Goal: Task Accomplishment & Management: Manage account settings

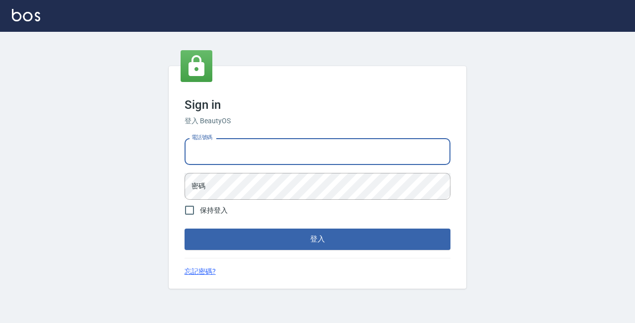
click at [274, 144] on input "電話號碼" at bounding box center [318, 151] width 266 height 27
type input "89729295"
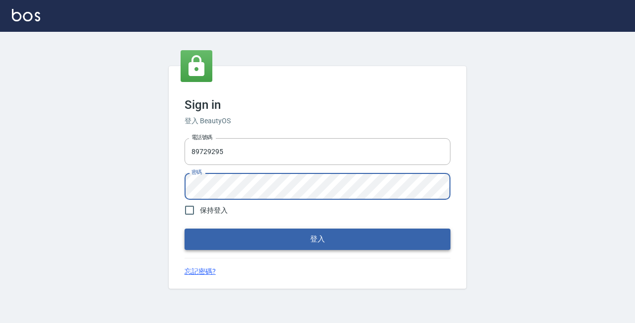
click at [291, 246] on button "登入" at bounding box center [318, 238] width 266 height 21
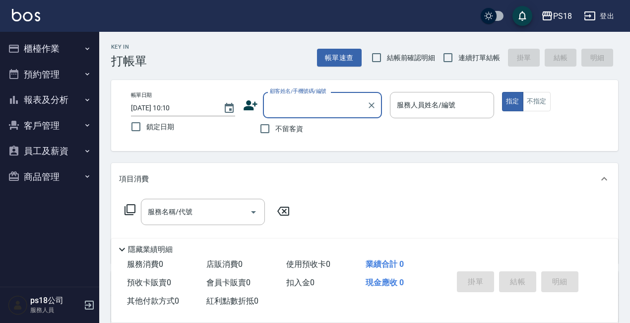
click at [41, 49] on button "櫃檯作業" at bounding box center [49, 49] width 91 height 26
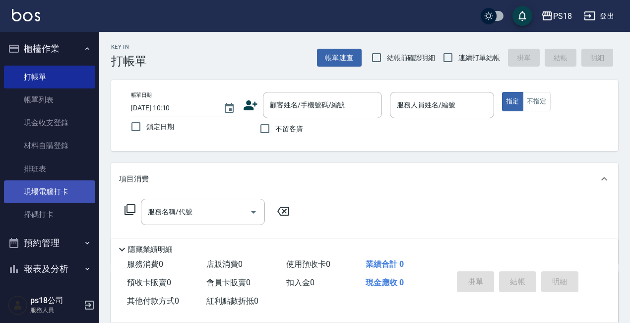
click at [54, 187] on link "現場電腦打卡" at bounding box center [49, 191] width 91 height 23
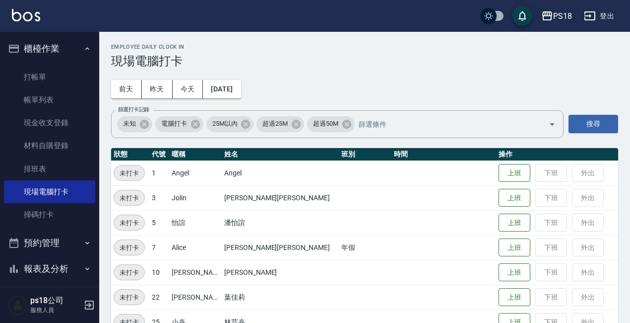
scroll to position [247, 0]
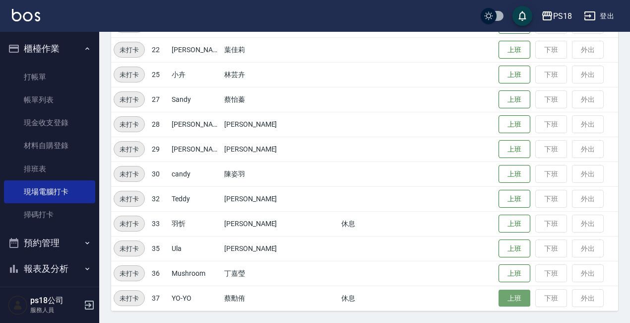
click at [501, 297] on button "上班" at bounding box center [515, 297] width 32 height 17
click at [502, 299] on button "上班" at bounding box center [515, 297] width 32 height 17
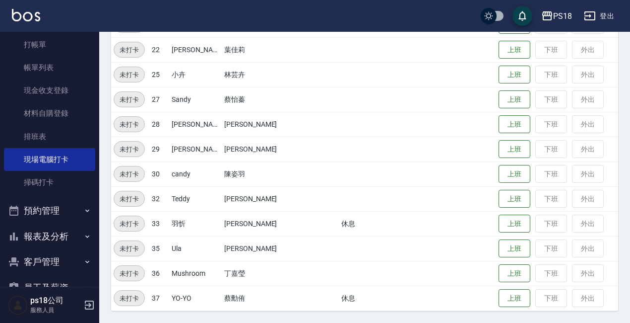
scroll to position [83, 0]
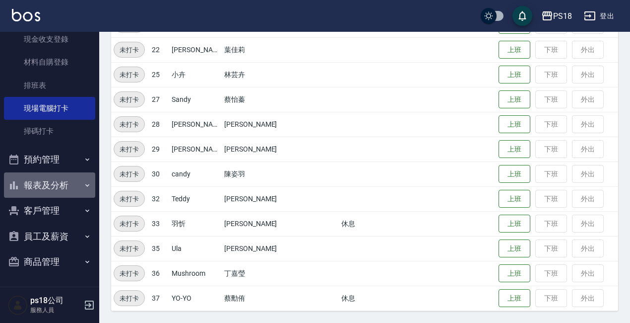
click at [56, 182] on button "報表及分析" at bounding box center [49, 185] width 91 height 26
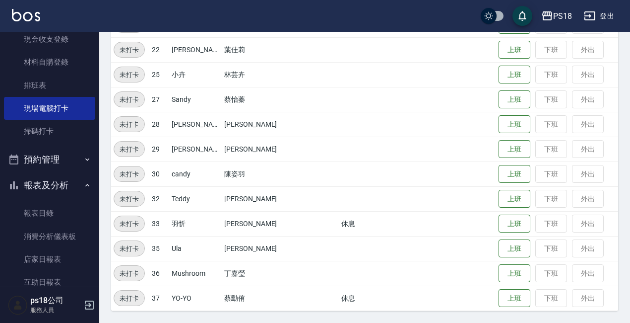
scroll to position [133, 0]
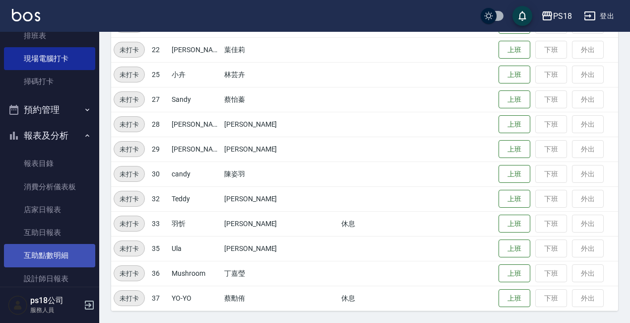
click at [58, 254] on link "互助點數明細" at bounding box center [49, 255] width 91 height 23
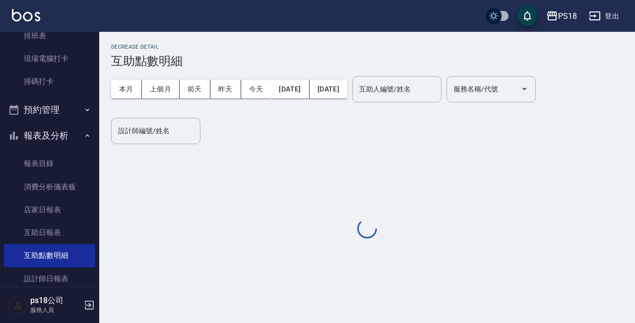
click at [432, 90] on div "互助人編號/姓名 互助人編號/姓名" at bounding box center [396, 89] width 89 height 26
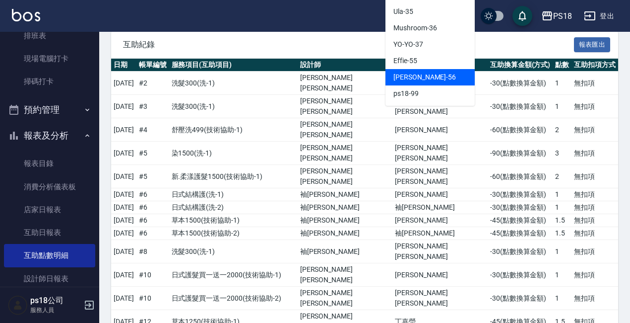
scroll to position [99, 0]
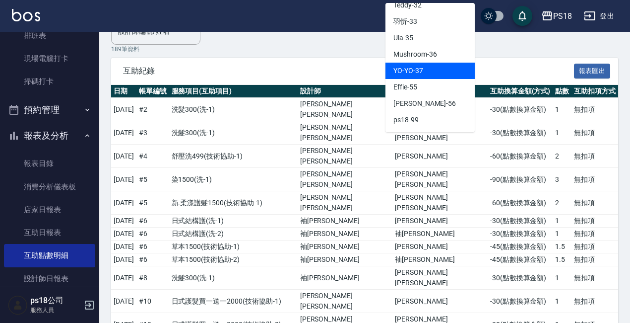
click at [432, 70] on div "YO-YO -37" at bounding box center [430, 71] width 89 height 16
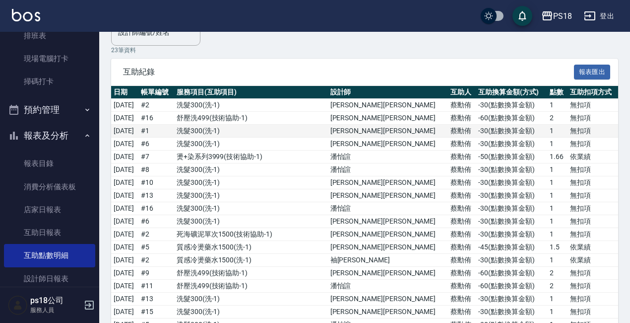
scroll to position [9, 0]
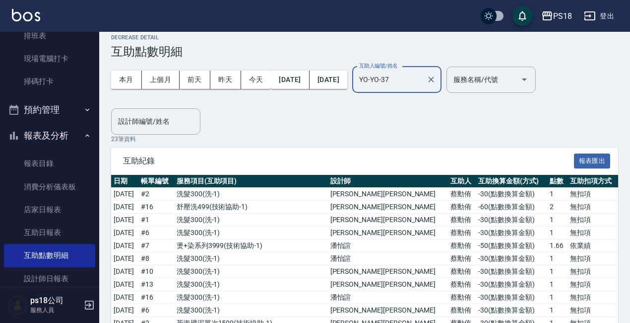
click at [410, 72] on div "互助人編號/姓名 YO-YO-37 互助人編號/姓名" at bounding box center [396, 80] width 89 height 26
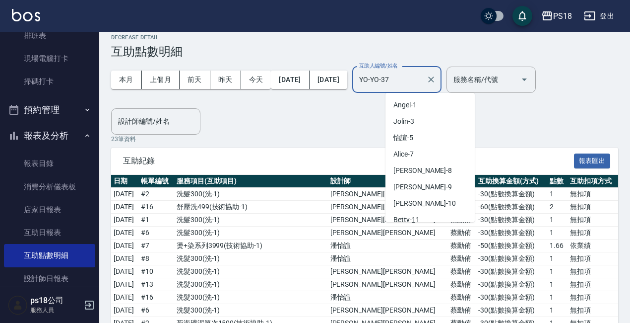
click at [410, 78] on input "YO-YO-37" at bounding box center [390, 79] width 66 height 17
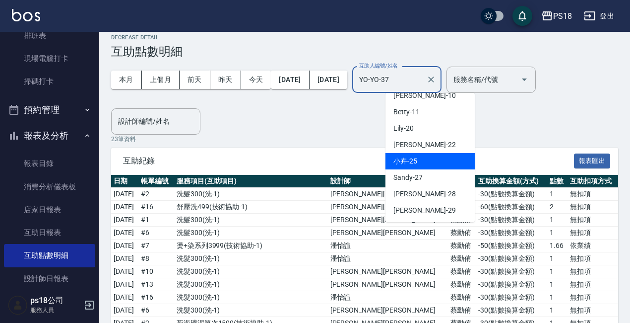
scroll to position [107, 0]
click at [429, 161] on div "小卉 -25" at bounding box center [430, 162] width 89 height 16
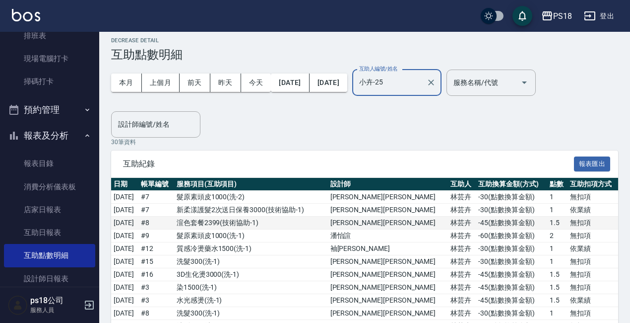
scroll to position [0, 0]
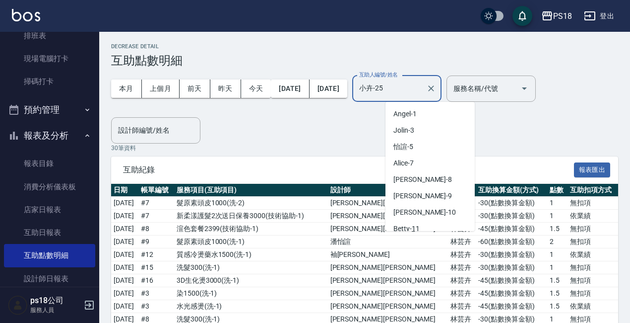
click at [422, 93] on input "小卉-25" at bounding box center [390, 88] width 66 height 17
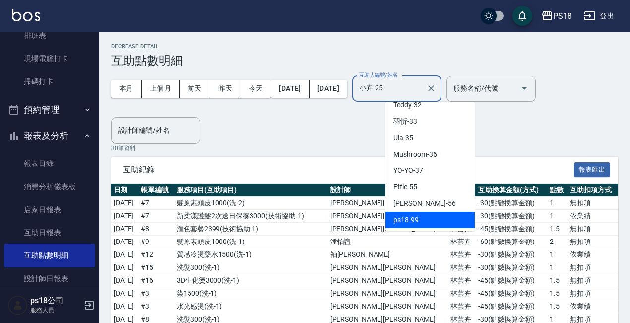
scroll to position [256, 0]
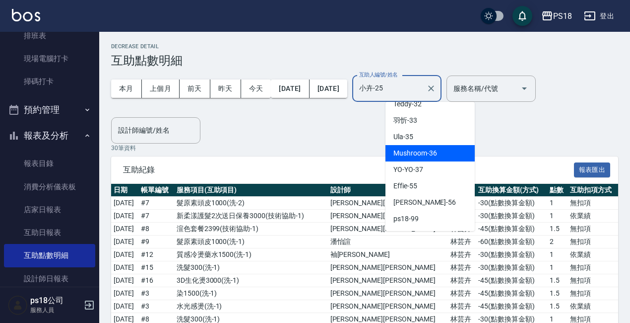
click at [417, 155] on span "Mushroom -36" at bounding box center [415, 153] width 43 height 10
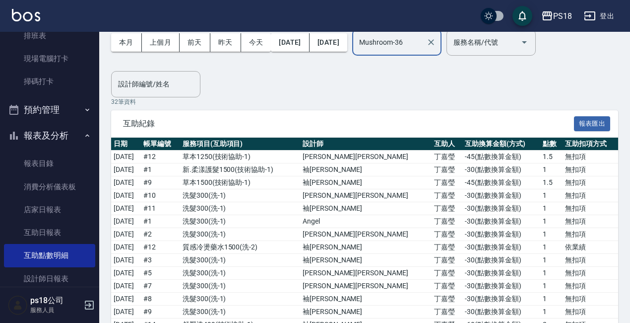
scroll to position [0, 0]
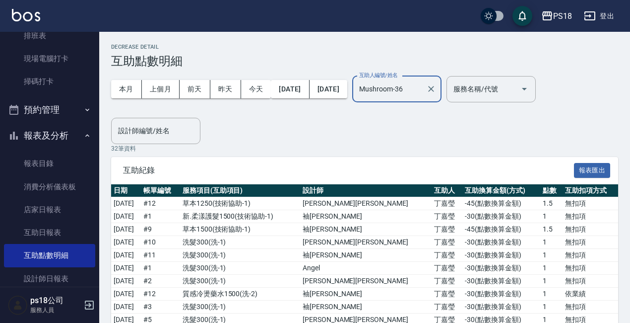
click at [422, 92] on input "Mushroom-36" at bounding box center [390, 88] width 66 height 17
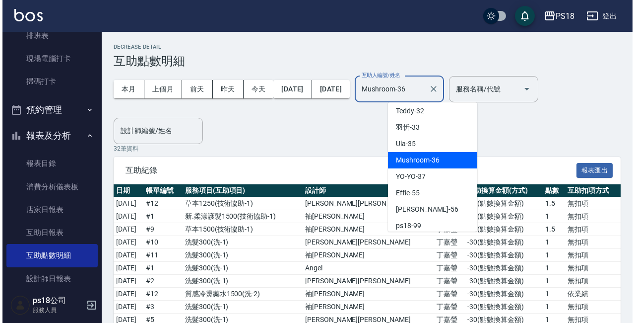
scroll to position [256, 0]
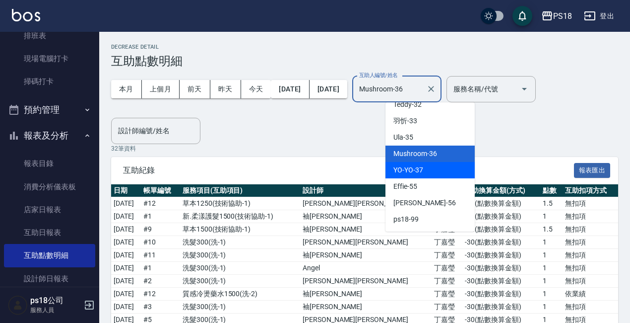
click at [428, 171] on div "YO-YO -37" at bounding box center [430, 170] width 89 height 16
type input "YO-YO-37"
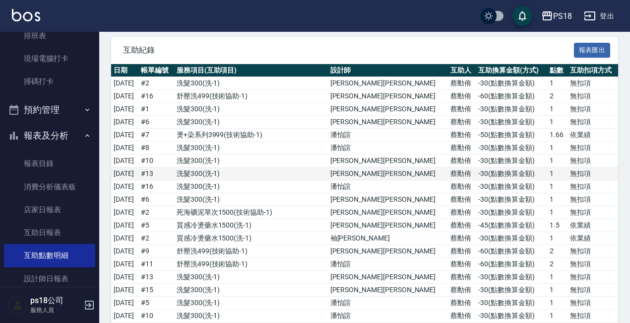
scroll to position [208, 0]
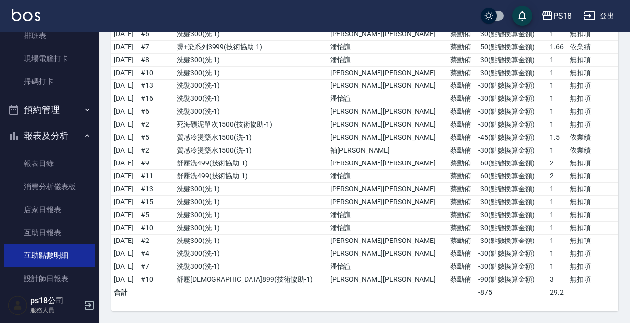
click at [71, 108] on button "預約管理" at bounding box center [49, 110] width 91 height 26
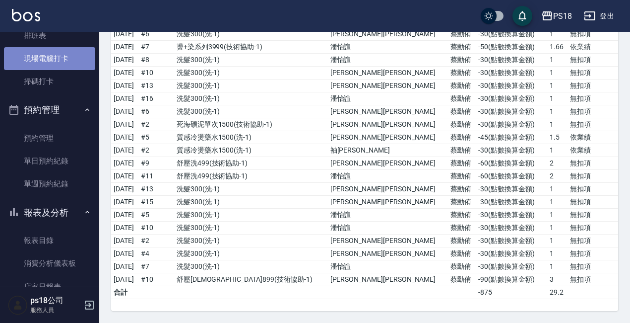
click at [73, 60] on link "現場電腦打卡" at bounding box center [49, 58] width 91 height 23
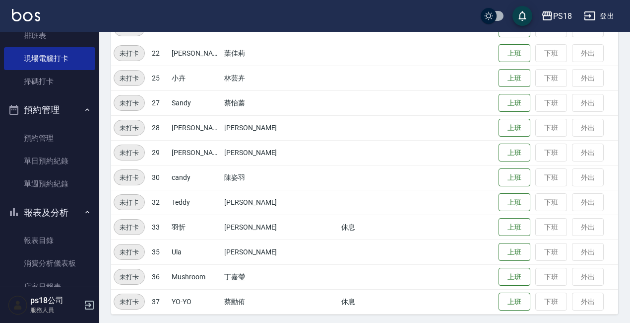
scroll to position [247, 0]
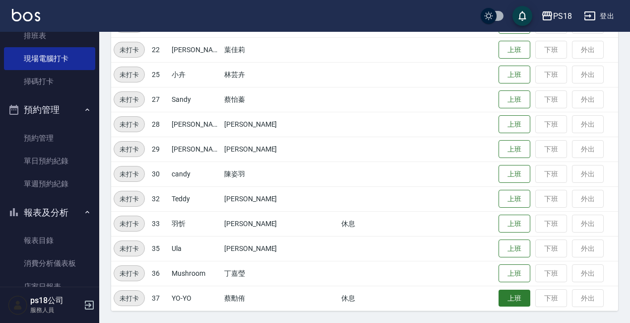
click at [499, 291] on button "上班" at bounding box center [515, 297] width 32 height 17
click at [499, 299] on button "上班" at bounding box center [515, 297] width 32 height 17
click at [499, 293] on button "上班" at bounding box center [515, 297] width 32 height 17
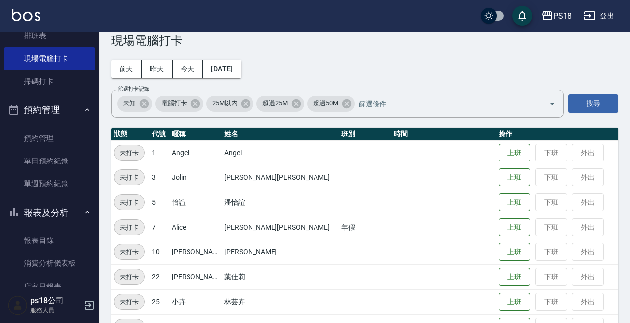
scroll to position [0, 0]
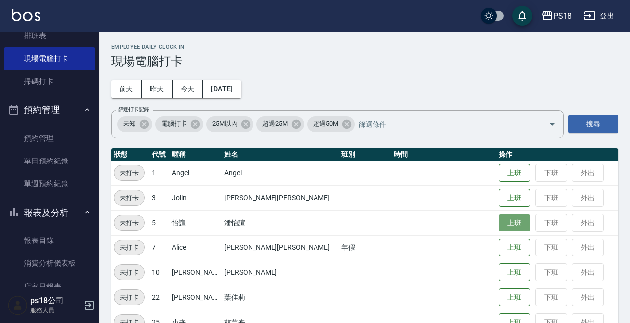
click at [499, 222] on button "上班" at bounding box center [515, 222] width 32 height 17
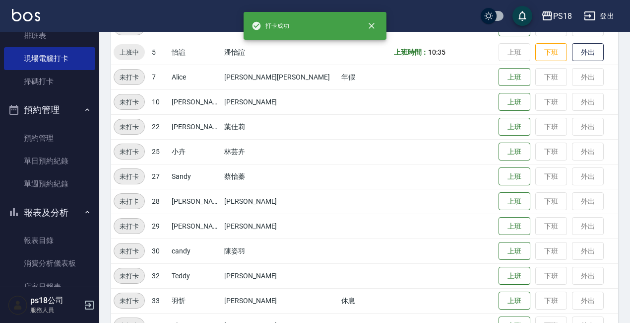
scroll to position [247, 0]
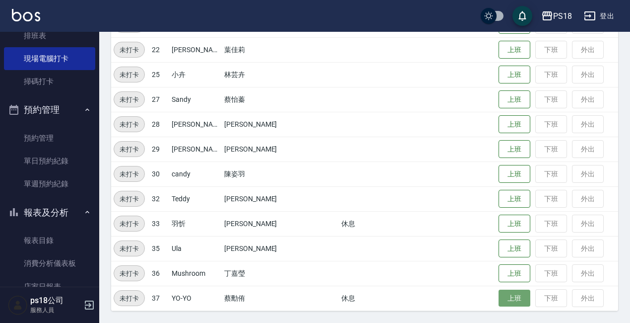
click at [499, 294] on button "上班" at bounding box center [515, 297] width 32 height 17
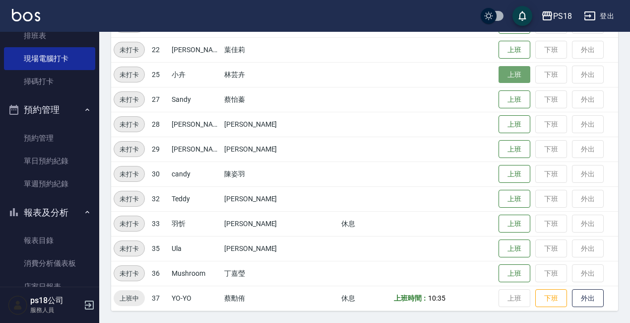
click at [499, 75] on button "上班" at bounding box center [515, 74] width 32 height 17
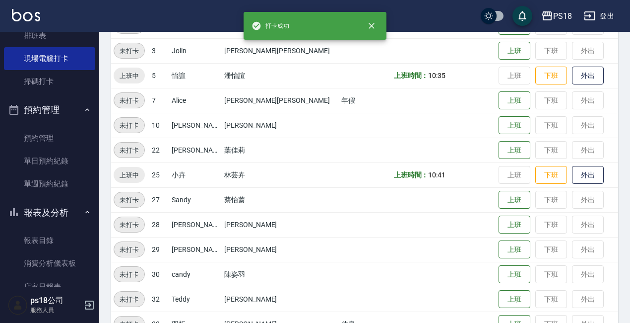
scroll to position [49, 0]
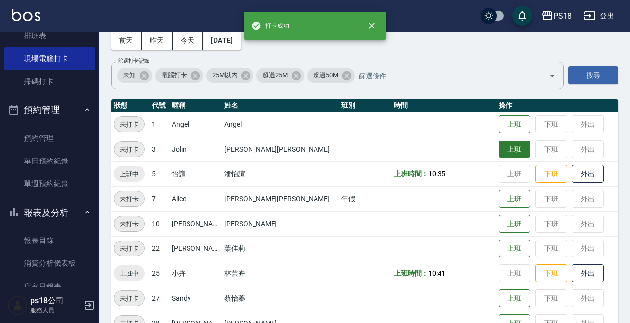
click at [499, 150] on button "上班" at bounding box center [515, 148] width 32 height 17
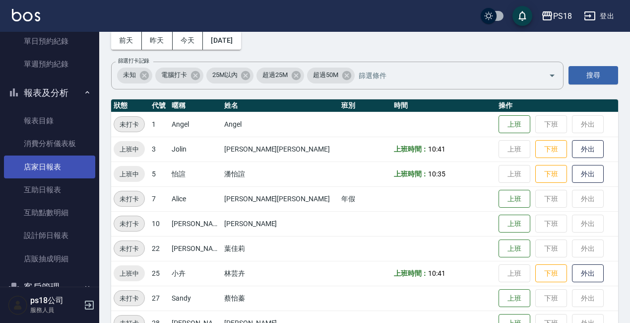
scroll to position [282, 0]
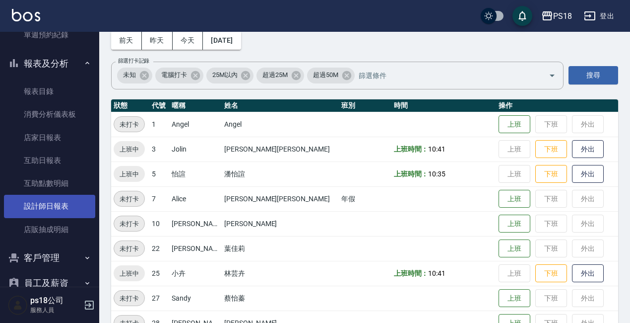
click at [59, 207] on link "設計師日報表" at bounding box center [49, 206] width 91 height 23
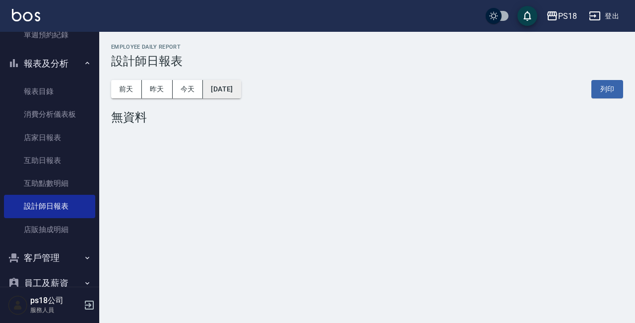
click at [241, 93] on button "[DATE]" at bounding box center [222, 89] width 38 height 18
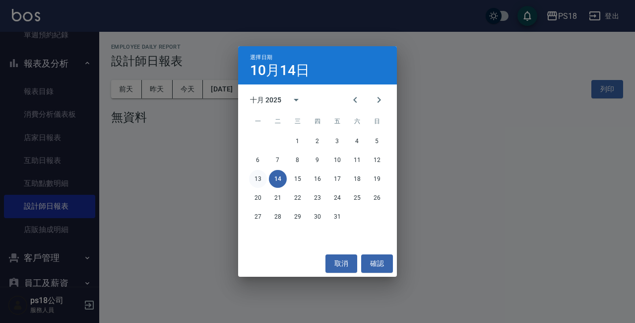
click at [262, 180] on button "13" at bounding box center [258, 179] width 18 height 18
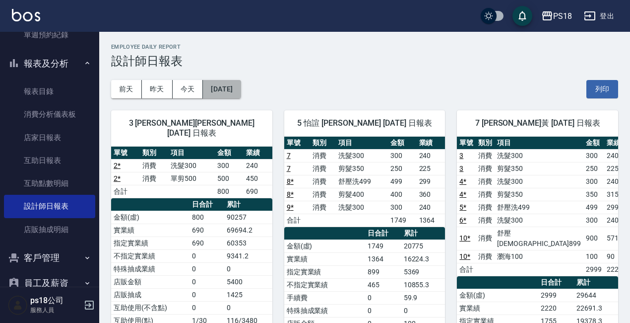
click at [241, 87] on button "[DATE]" at bounding box center [222, 89] width 38 height 18
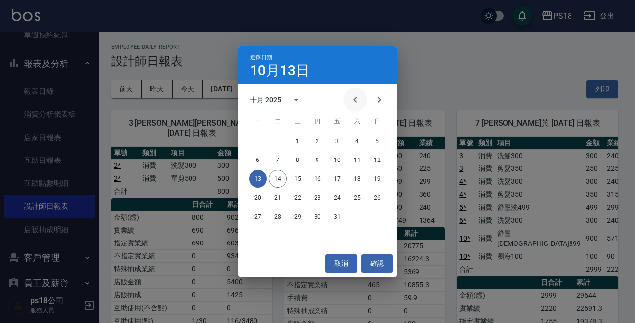
click at [359, 96] on icon "Previous month" at bounding box center [355, 100] width 12 height 12
click at [360, 159] on button "13" at bounding box center [357, 160] width 18 height 18
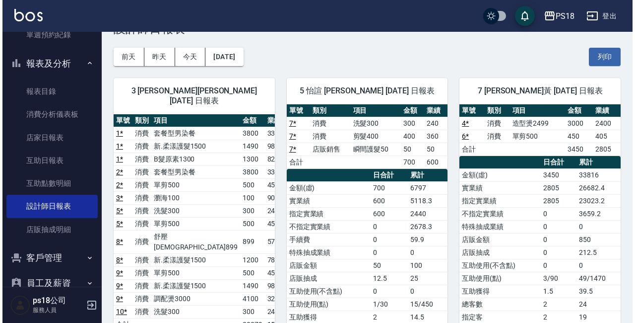
scroll to position [50, 0]
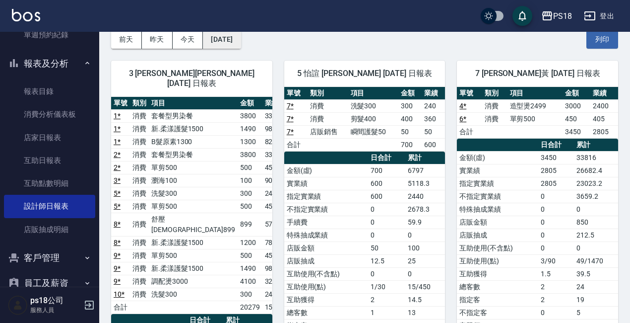
click at [241, 38] on button "[DATE]" at bounding box center [222, 39] width 38 height 18
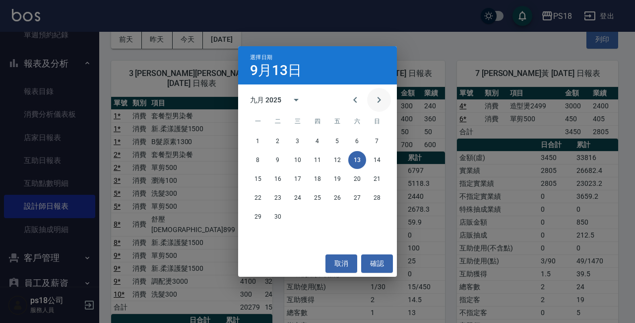
click at [375, 98] on icon "Next month" at bounding box center [379, 100] width 12 height 12
click at [259, 183] on button "13" at bounding box center [258, 179] width 18 height 18
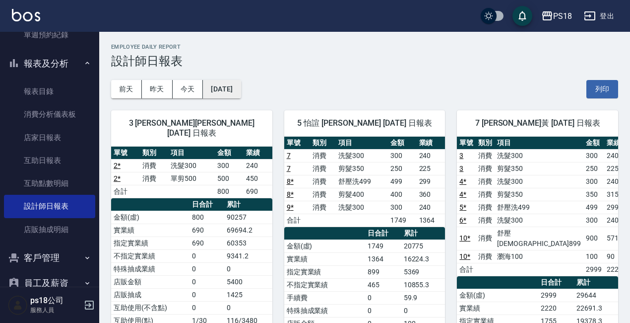
click at [241, 91] on button "[DATE]" at bounding box center [222, 89] width 38 height 18
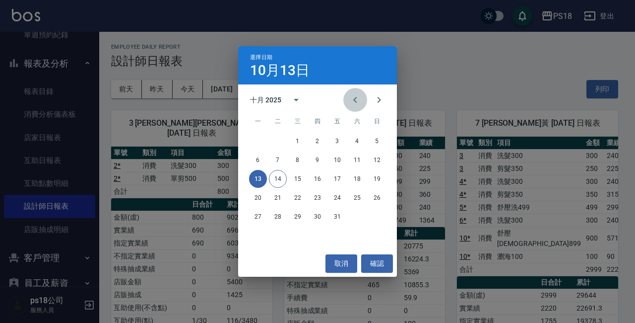
click at [357, 95] on icon "Previous month" at bounding box center [355, 100] width 12 height 12
click at [355, 162] on button "13" at bounding box center [357, 160] width 18 height 18
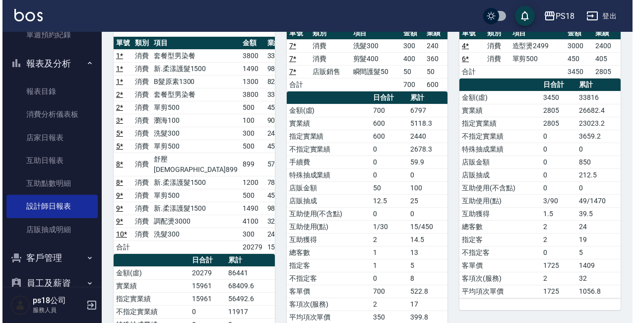
scroll to position [50, 0]
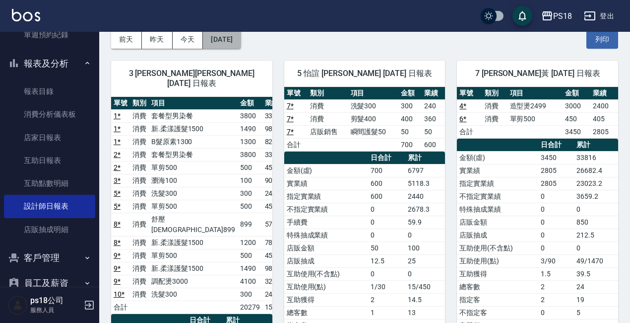
click at [241, 45] on button "[DATE]" at bounding box center [222, 39] width 38 height 18
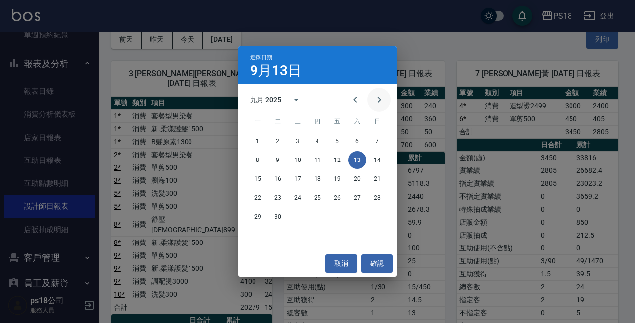
click at [375, 94] on icon "Next month" at bounding box center [379, 100] width 12 height 12
click at [282, 181] on button "14" at bounding box center [278, 179] width 18 height 18
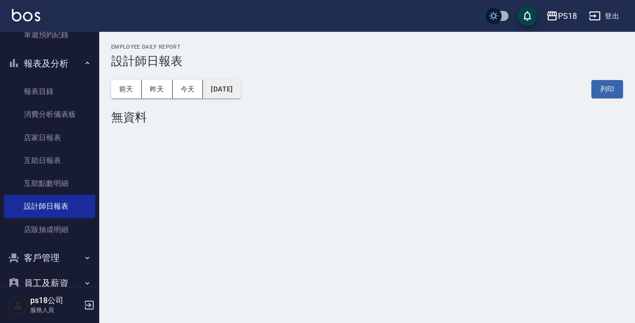
click at [241, 90] on button "[DATE]" at bounding box center [222, 89] width 38 height 18
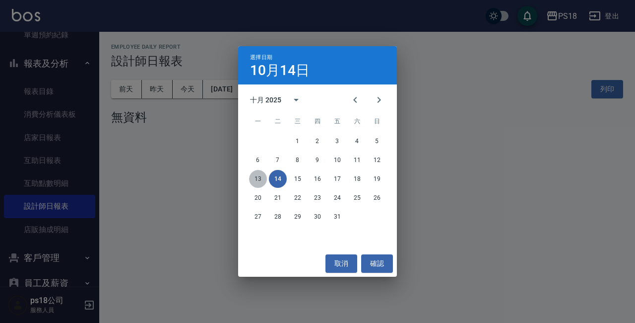
click at [259, 174] on button "13" at bounding box center [258, 179] width 18 height 18
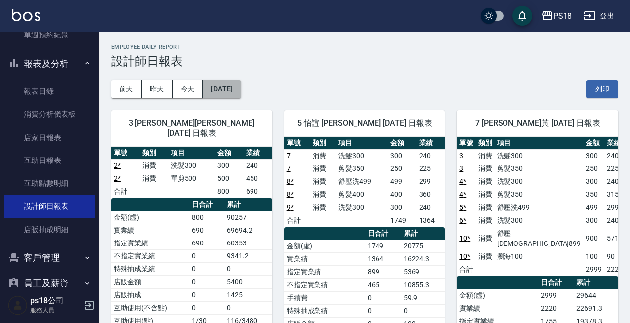
click at [241, 90] on button "[DATE]" at bounding box center [222, 89] width 38 height 18
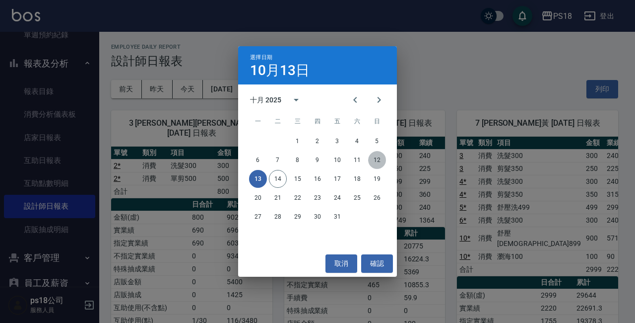
click at [379, 160] on button "12" at bounding box center [377, 160] width 18 height 18
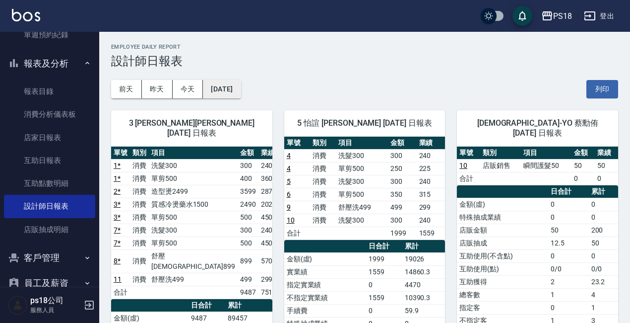
click at [241, 93] on button "[DATE]" at bounding box center [222, 89] width 38 height 18
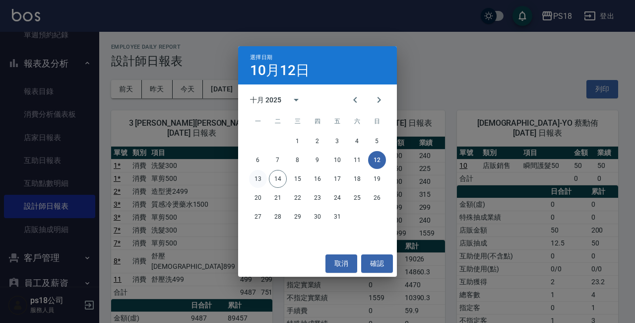
click at [257, 181] on button "13" at bounding box center [258, 179] width 18 height 18
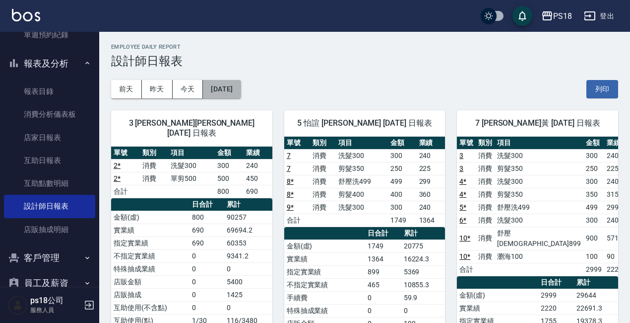
click at [241, 90] on button "[DATE]" at bounding box center [222, 89] width 38 height 18
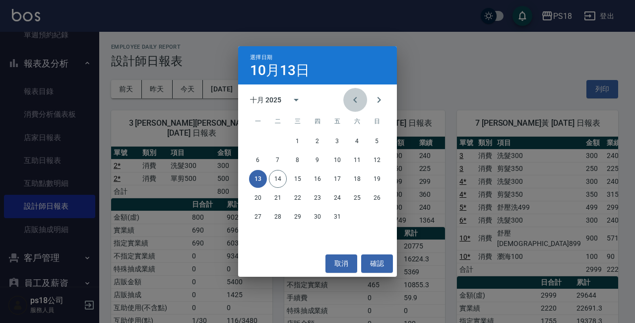
click at [354, 102] on icon "Previous month" at bounding box center [355, 100] width 12 height 12
click at [355, 156] on button "13" at bounding box center [357, 160] width 18 height 18
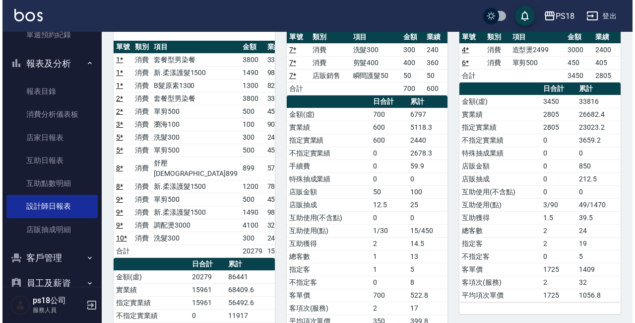
scroll to position [50, 0]
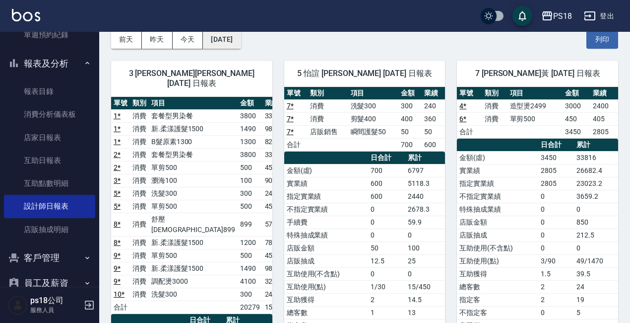
click at [238, 33] on button "[DATE]" at bounding box center [222, 39] width 38 height 18
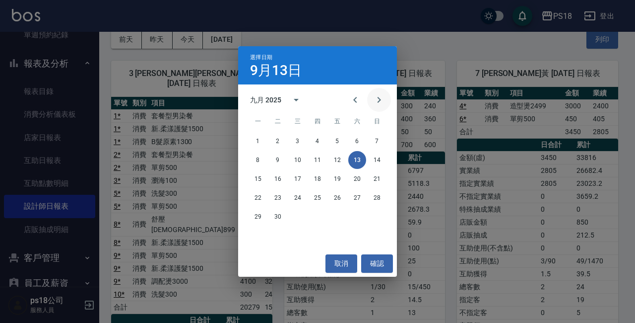
drag, startPoint x: 381, startPoint y: 105, endPoint x: 376, endPoint y: 107, distance: 5.5
click at [378, 106] on icon "Next month" at bounding box center [379, 100] width 12 height 12
click at [263, 179] on button "13" at bounding box center [258, 179] width 18 height 18
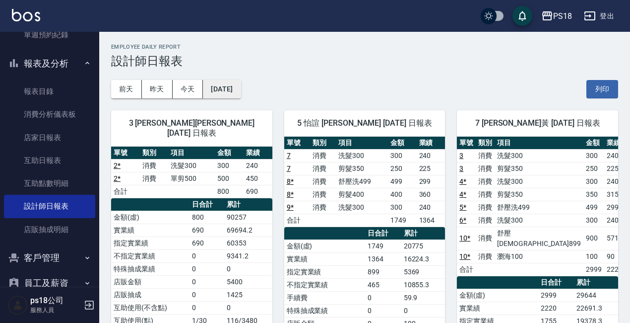
click at [241, 90] on button "[DATE]" at bounding box center [222, 89] width 38 height 18
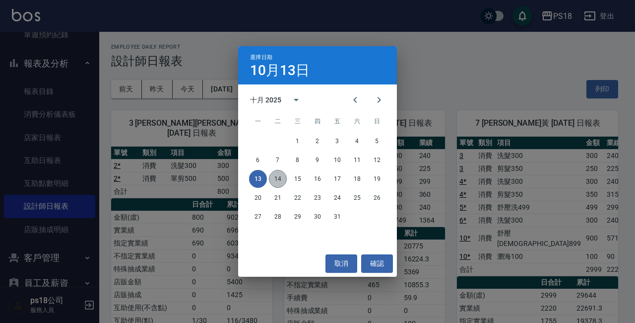
click at [280, 180] on button "14" at bounding box center [278, 179] width 18 height 18
